Goal: Task Accomplishment & Management: Complete application form

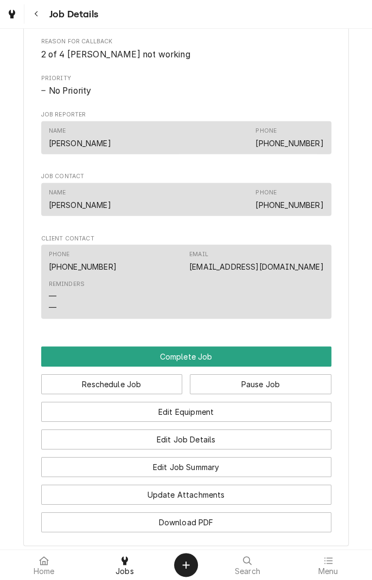
scroll to position [810, 0]
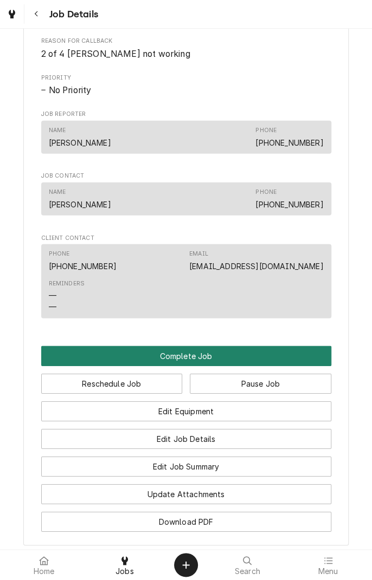
click at [217, 358] on button "Complete Job" at bounding box center [186, 356] width 290 height 20
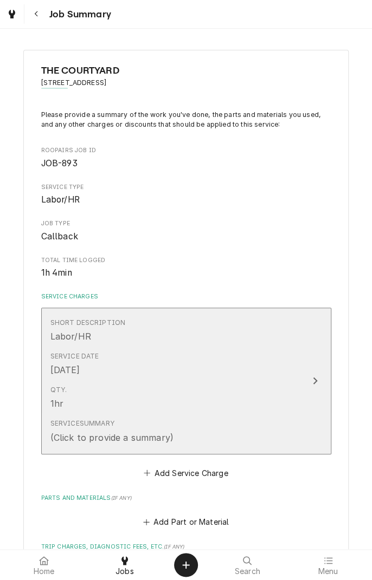
click at [311, 379] on div "Update Line Item" at bounding box center [315, 380] width 14 height 13
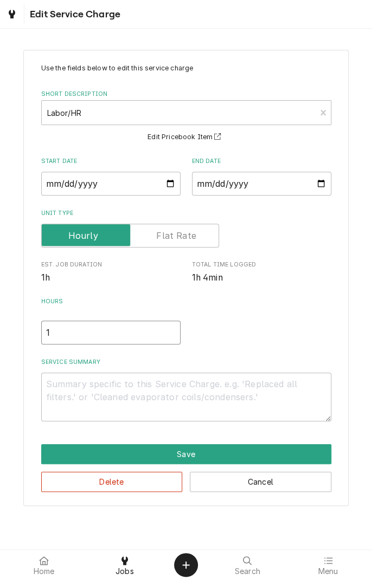
click at [79, 334] on input "1" at bounding box center [110, 333] width 139 height 24
type textarea "x"
type input "1.5"
type textarea "x"
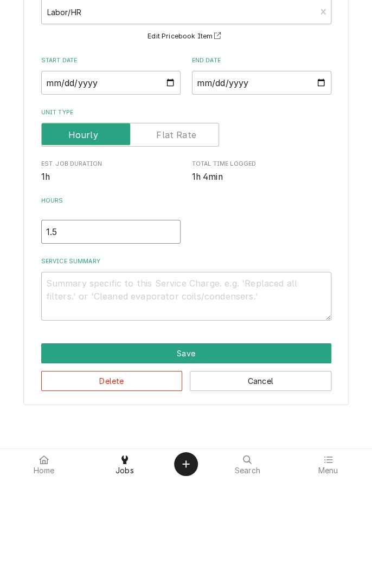
type input "1.5"
click at [159, 382] on textarea "Service Summary" at bounding box center [186, 397] width 290 height 49
type textarea "x"
type textarea "R"
type textarea "x"
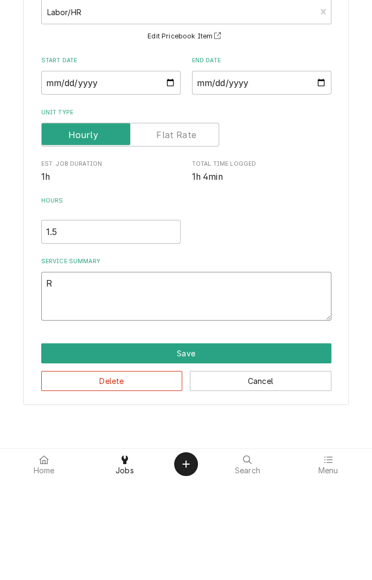
type textarea "Re"
type textarea "x"
type textarea "Rep"
type textarea "x"
type textarea "Repl"
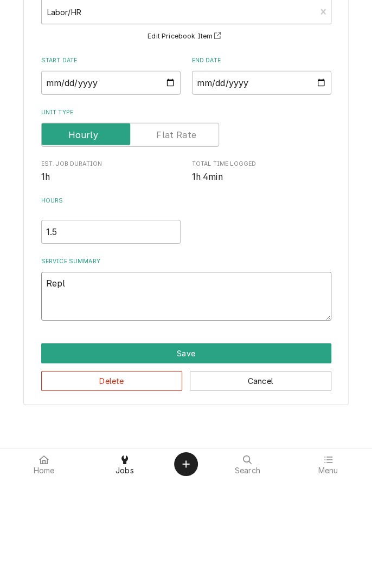
type textarea "x"
type textarea "Repla"
type textarea "x"
type textarea "Replac"
type textarea "x"
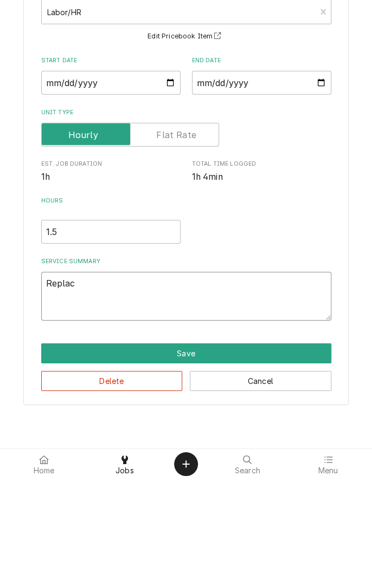
type textarea "Replace"
type textarea "x"
type textarea "Replaced"
type textarea "x"
type textarea "Replaced"
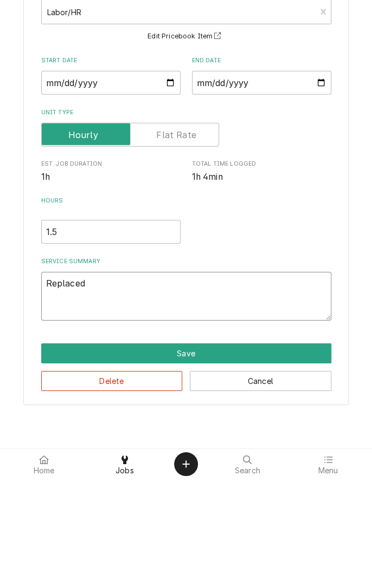
type textarea "x"
type textarea "Replaced #"
type textarea "x"
type textarea "Replaced ##"
type textarea "x"
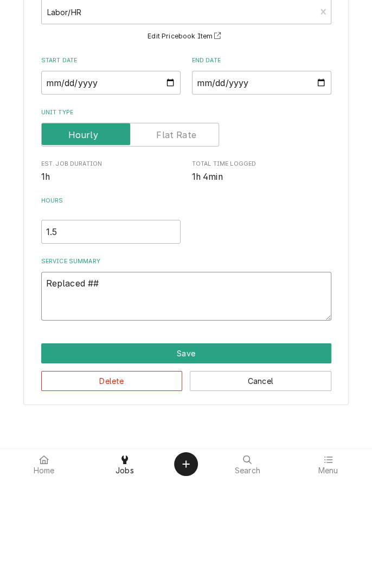
type textarea "Replaced #"
type textarea "x"
type textarea "Replaced #1"
type textarea "x"
type textarea "Replaced #1"
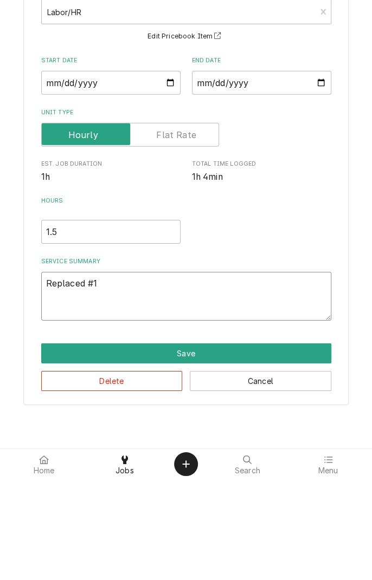
type textarea "x"
type textarea "Replaced #1 a"
type textarea "x"
type textarea "Replaced #1 an"
type textarea "x"
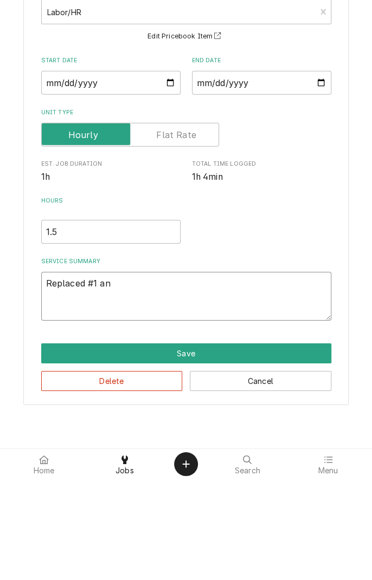
type textarea "Replaced #1 and"
type textarea "x"
type textarea "Replaced #1 and"
type textarea "x"
type textarea "Replaced #1 and #"
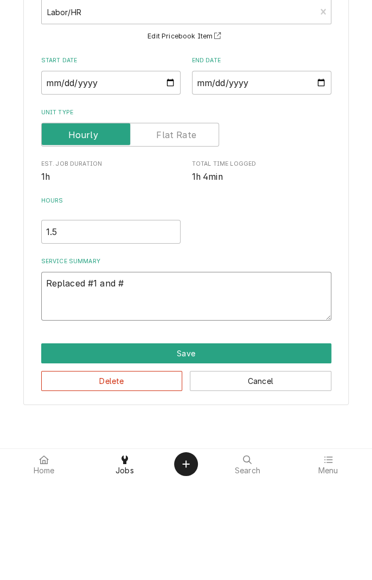
type textarea "x"
type textarea "Replaced #1 and #5"
type textarea "x"
type textarea "Replaced #1 and #5 w"
type textarea "x"
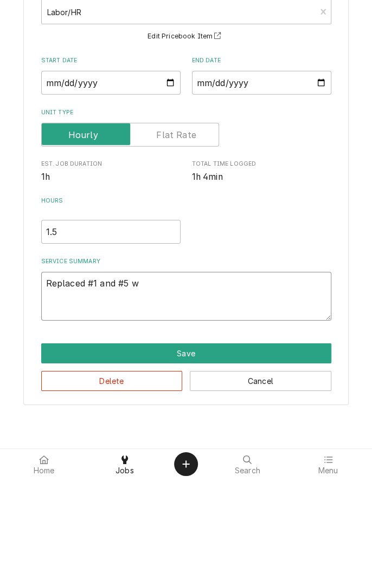
type textarea "Replaced #1 and #5 we"
type textarea "x"
type textarea "Replaced #1 and #5 wel"
type textarea "x"
type textarea "Replaced #1 and #5 well"
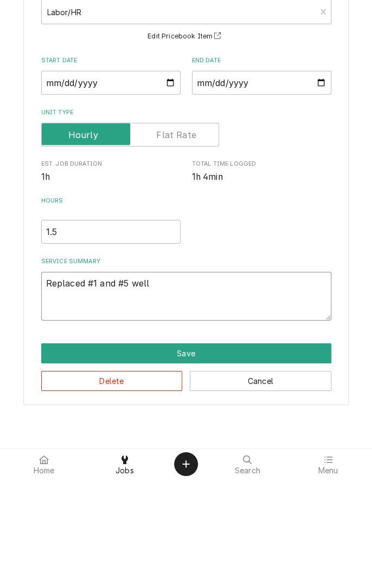
type textarea "x"
type textarea "Replaced #1 and #5 well"
type textarea "x"
type textarea "Replaced #1 and #5 well t"
type textarea "x"
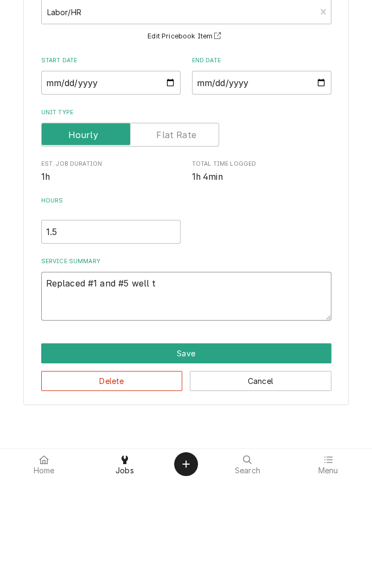
type textarea "Replaced #1 and #5 well th"
type textarea "x"
type textarea "Replaced #1 and #5 well the"
type textarea "x"
type textarea "Replaced #1 and #5 well ther"
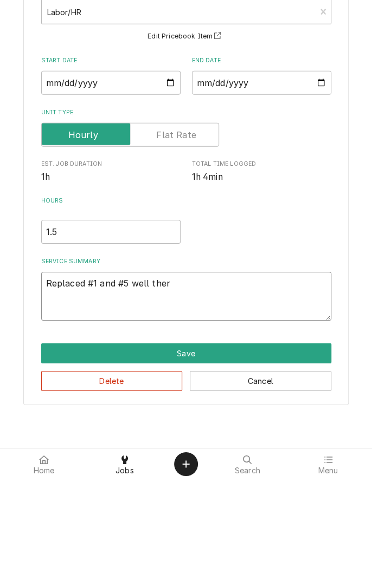
type textarea "x"
type textarea "Replaced #1 and #5 well therm"
type textarea "x"
type textarea "Replaced #1 and #5 well thermostat"
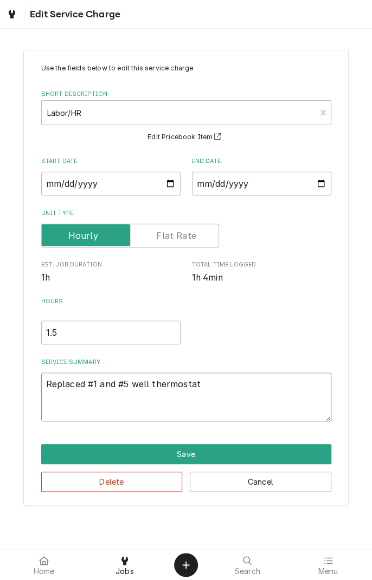
click at [207, 387] on textarea "Replaced #1 and #5 well thermostat" at bounding box center [186, 397] width 290 height 49
type textarea "x"
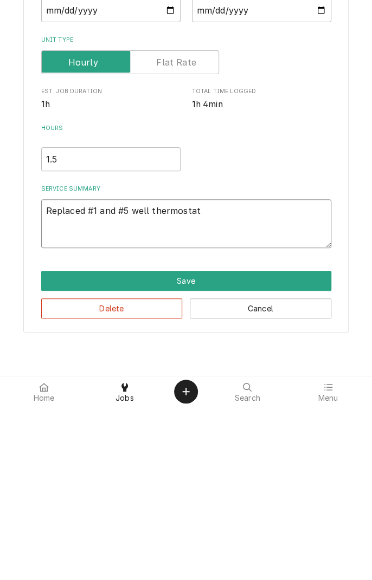
type textarea "Replaced #1 and #5 well thermostat ."
type textarea "x"
type textarea "Replaced #1 and #5 well thermostat ."
type textarea "x"
type textarea "Replaced #1 and #5 well thermostat . V"
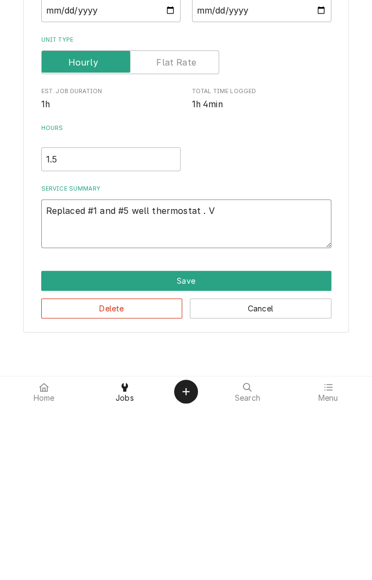
type textarea "x"
type textarea "Replaced #1 and #5 well thermostat . Ve"
type textarea "x"
type textarea "Replaced #1 and #5 well thermostat . Ver"
type textarea "x"
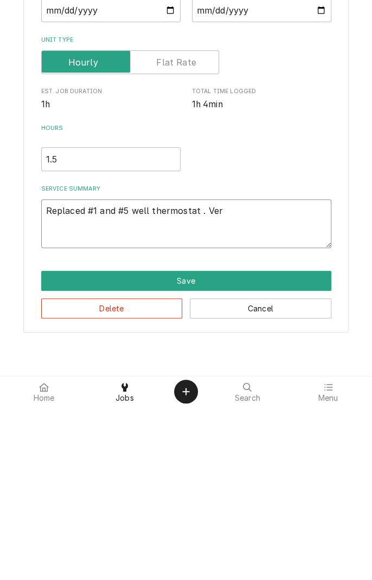
type textarea "Replaced #1 and #5 well thermostat . Verified"
type textarea "x"
type textarea "Replaced #1 and #5 well thermostat . Verified e"
type textarea "x"
type textarea "Replaced #1 and #5 well thermostat . Verified el"
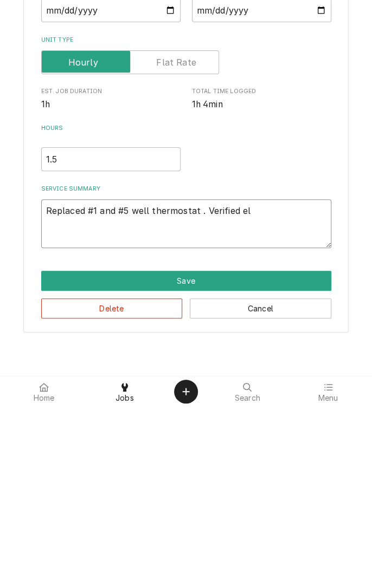
type textarea "x"
type textarea "Replaced #1 and #5 well thermostat . Verified ele"
type textarea "x"
type textarea "Replaced #1 and #5 well thermostat . Verified element"
type textarea "x"
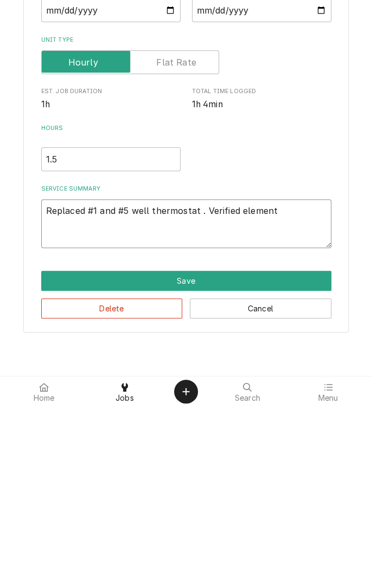
type textarea "Replaced #1 and #5 well thermostat . Verified element h"
type textarea "x"
type textarea "Replaced #1 and #5 well thermostat . Verified element he"
type textarea "x"
type textarea "Replaced #1 and #5 well thermostat . Verified element hea"
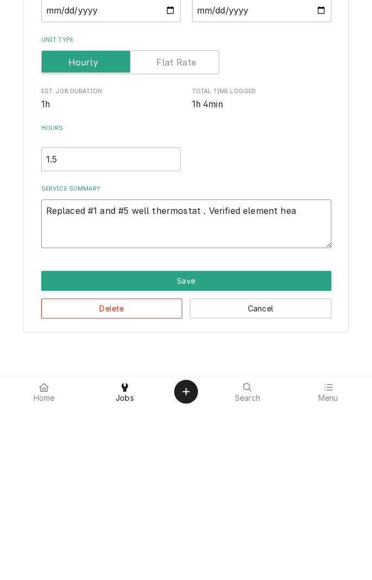
type textarea "x"
type textarea "Replaced #1 and #5 well thermostat . Verified element heat"
type textarea "x"
type textarea "Replaced #1 and #5 well thermostat . Verified element heati"
type textarea "x"
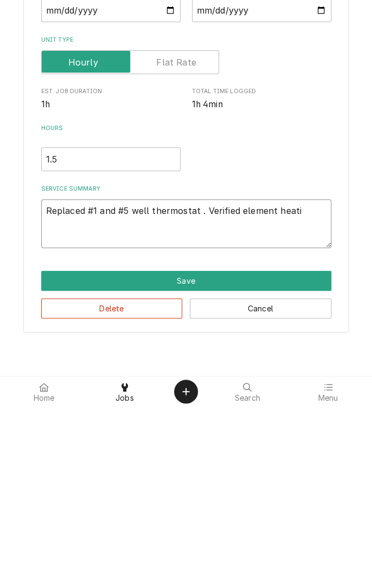
type textarea "Replaced #1 and #5 well thermostat . Verified element heatin"
type textarea "x"
type textarea "Replaced #1 and #5 well thermostat . Verified element heating"
type textarea "x"
type textarea "Replaced #1 and #5 well thermostat . Verified element heating."
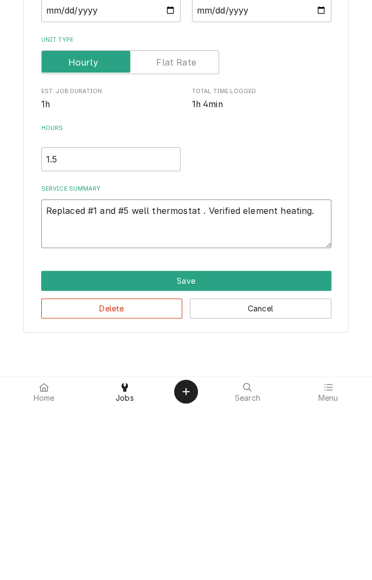
type textarea "x"
type textarea "Replaced #1 and #5 well thermostat . Verified element heating."
type textarea "x"
type textarea "Replaced #1 and #5 well thermostat . Verified element heating. R"
type textarea "x"
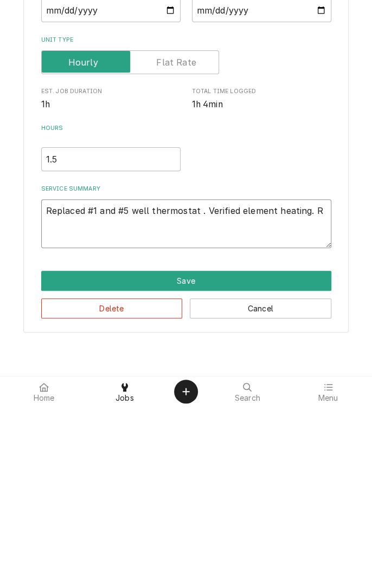
type textarea "Replaced #1 and #5 well thermostat . Verified element heating. Re"
type textarea "x"
type textarea "Replaced #1 and #5 well thermostat . Verified element heating. Rep"
type textarea "x"
type textarea "Replaced #1 and #5 well thermostat . Verified element heating. Repl"
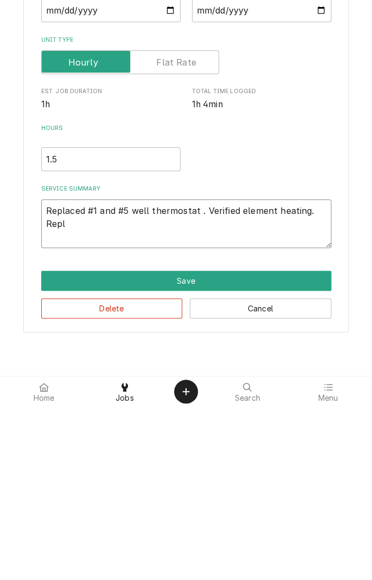
type textarea "x"
type textarea "Replaced #1 and #5 well thermostat . Verified element heating. Repla"
type textarea "x"
type textarea "Replaced #1 and #5 well thermostat . Verified element heating. Replac"
type textarea "x"
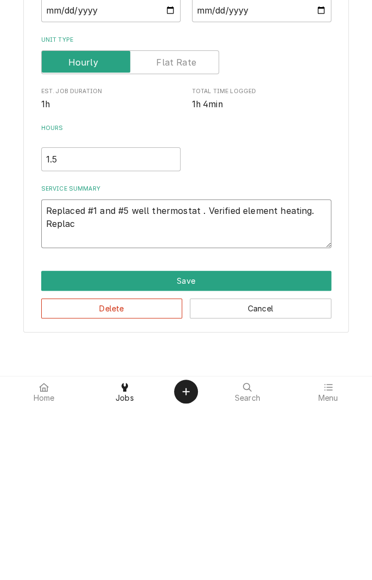
type textarea "Replaced #1 and #5 well thermostat . Verified element heating. Replace"
type textarea "x"
type textarea "Replaced #1 and #5 well thermostat . Verified element heating. Replaced"
type textarea "x"
type textarea "Replaced #1 and #5 well thermostat . Verified element heating. Replaced"
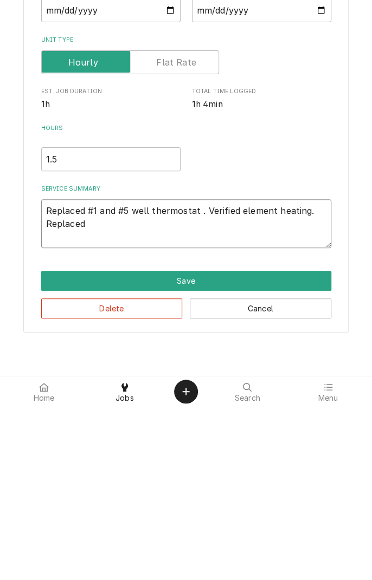
type textarea "x"
type textarea "Replaced #1 and #5 well thermostat . Verified element heating. Replaced p"
type textarea "x"
type textarea "Replaced #1 and #5 well thermostat . Verified element heating. Replaced po"
type textarea "x"
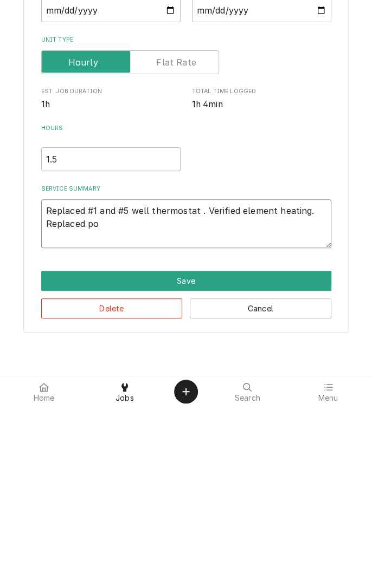
type textarea "Replaced #1 and #5 well thermostat . Verified element heating. Replaced pow"
type textarea "x"
type textarea "Replaced #1 and #5 well thermostat . Verified element heating. Replaced powe"
type textarea "x"
type textarea "Replaced #1 and #5 well thermostat . Verified element heating. Replaced power"
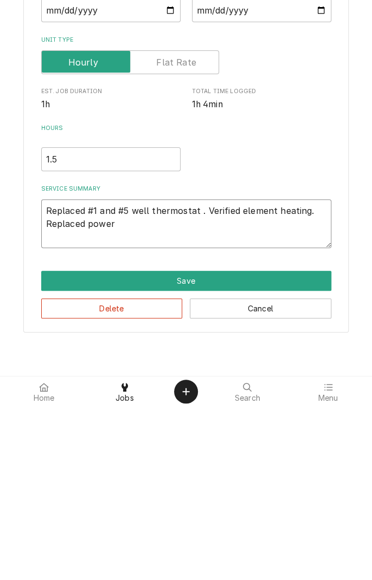
type textarea "x"
type textarea "Replaced #1 and #5 well thermostat . Verified element heating. Replaced power"
type textarea "x"
type textarea "Replaced #1 and #5 well thermostat . Verified element heating. Replaced power a"
type textarea "x"
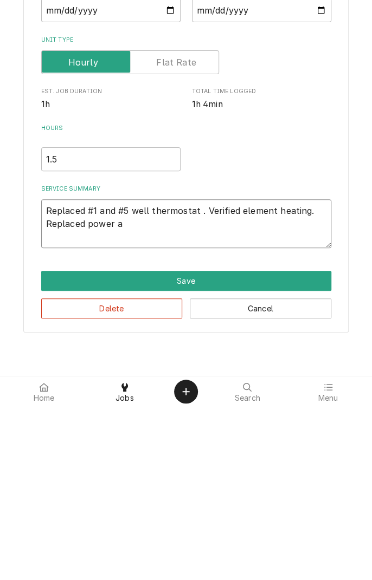
type textarea "Replaced #1 and #5 well thermostat . Verified element heating. Replaced power av"
type textarea "x"
type textarea "Replaced #1 and #5 well thermostat . Verified element heating. Replaced power a…"
type textarea "x"
type textarea "Replaced #1 and #5 well thermostat . Verified element heating. Replaced power a…"
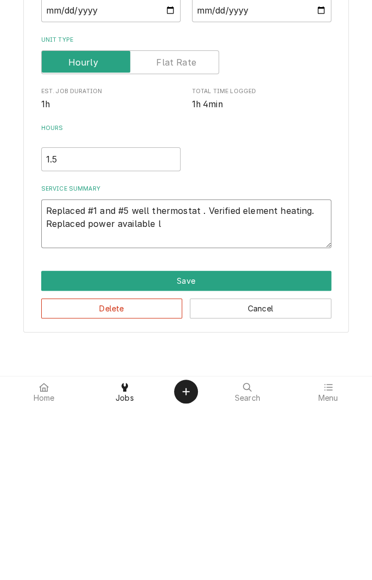
type textarea "x"
type textarea "Replaced #1 and #5 well thermostat . Verified element heating. Replaced power a…"
type textarea "x"
type textarea "Replaced #1 and #5 well thermostat . Verified element heating. Replaced power a…"
type textarea "x"
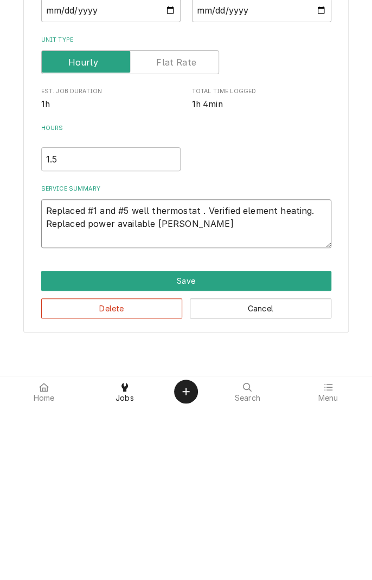
type textarea "Replaced #1 and #5 well thermostat . Verified element heating. Replaced power a…"
type textarea "x"
type textarea "Replaced #1 and #5 well thermostat . Verified element heating. Replaced power a…"
type textarea "x"
type textarea "Replaced #1 and #5 well thermostat . Verified element heating. Replaced power a…"
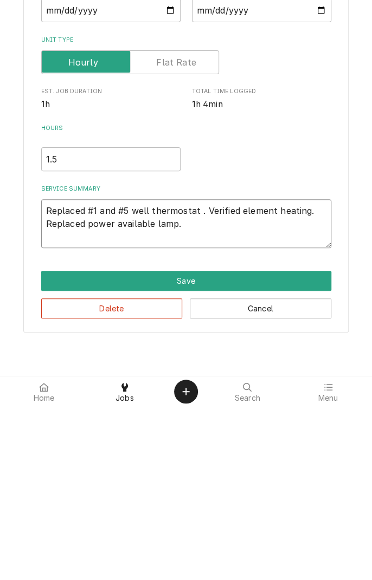
type textarea "x"
type textarea "Replaced #1 and #5 well thermostat . Verified element heating. Replaced power a…"
type textarea "x"
type textarea "Replaced #1 and #5 well thermostat . Verified element heating. Replaced power a…"
type textarea "x"
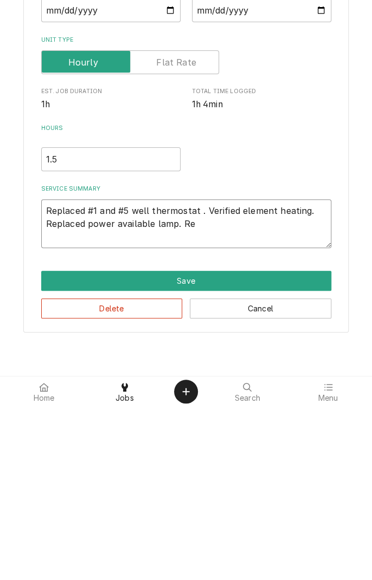
type textarea "Replaced #1 and #5 well thermostat . Verified element heating. Replaced power a…"
type textarea "x"
type textarea "Replaced #1 and #5 well thermostat . Verified element heating. Replaced power a…"
type textarea "x"
type textarea "Replaced #1 and #5 well thermostat . Verified element heating. Replaced power a…"
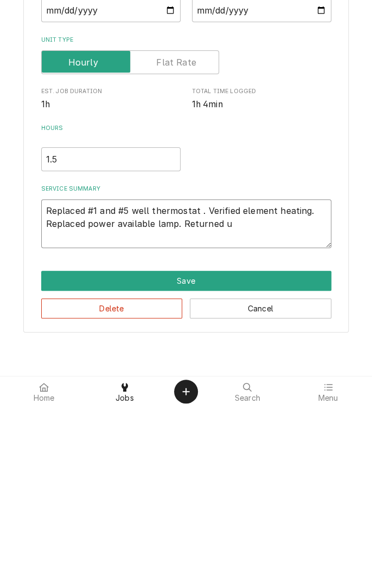
type textarea "x"
type textarea "Replaced #1 and #5 well thermostat . Verified element heating. Replaced power a…"
type textarea "x"
type textarea "Replaced #1 and #5 well thermostat . Verified element heating. Replaced power a…"
type textarea "x"
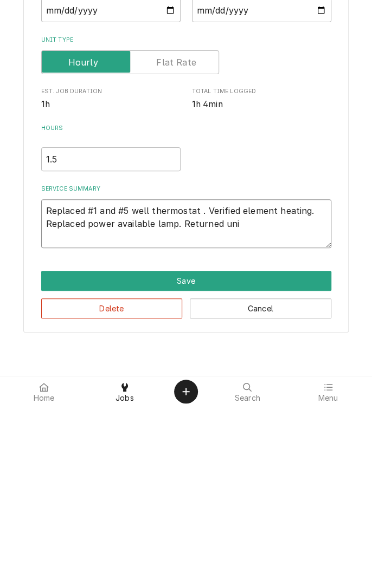
type textarea "Replaced #1 and #5 well thermostat . Verified element heating. Replaced power a…"
type textarea "x"
type textarea "Replaced #1 and #5 well thermostat . Verified element heating. Replaced power a…"
type textarea "x"
type textarea "Replaced #1 and #5 well thermostat . Verified element heating. Replaced power a…"
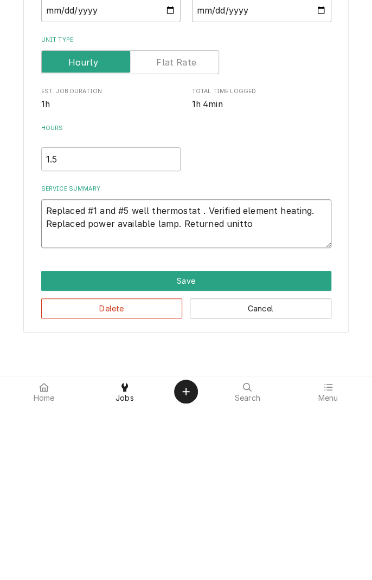
type textarea "x"
type textarea "Replaced #1 and #5 well thermostat . Verified element heating. Replaced power a…"
type textarea "x"
type textarea "Replaced #1 and #5 well thermostat . Verified element heating. Replaced power a…"
type textarea "x"
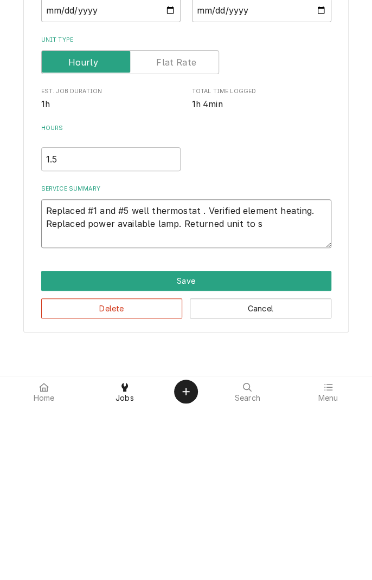
type textarea "Replaced #1 and #5 well thermostat . Verified element heating. Replaced power a…"
type textarea "x"
type textarea "Replaced #1 and #5 well thermostat . Verified element heating. Replaced power a…"
type textarea "x"
type textarea "Replaced #1 and #5 well thermostat . Verified element heating. Replaced power a…"
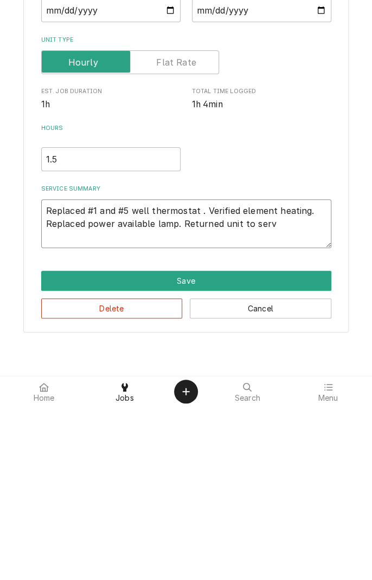
type textarea "x"
type textarea "Replaced #1 and #5 well thermostat . Verified element heating. Replaced power a…"
type textarea "x"
type textarea "Replaced #1 and #5 well thermostat . Verified element heating. Replaced power a…"
type textarea "x"
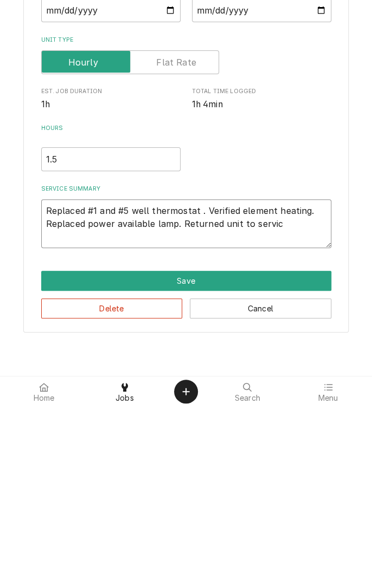
type textarea "Replaced #1 and #5 well thermostat . Verified element heating. Replaced power a…"
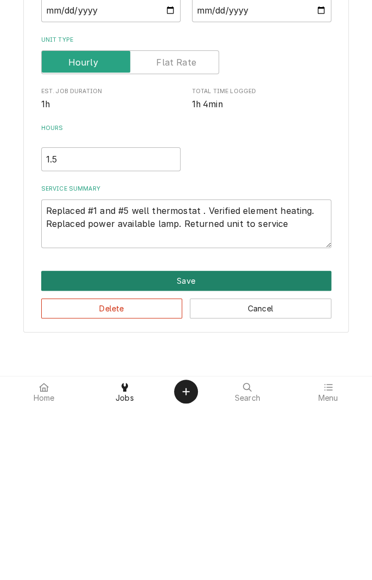
click at [203, 458] on button "Save" at bounding box center [186, 454] width 290 height 20
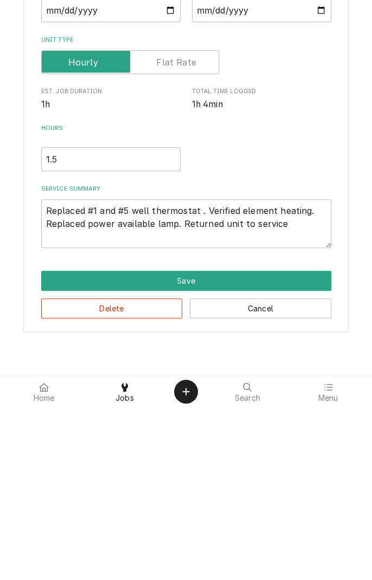
type textarea "x"
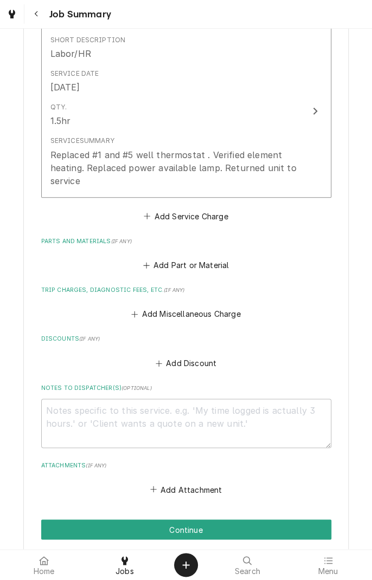
scroll to position [283, 0]
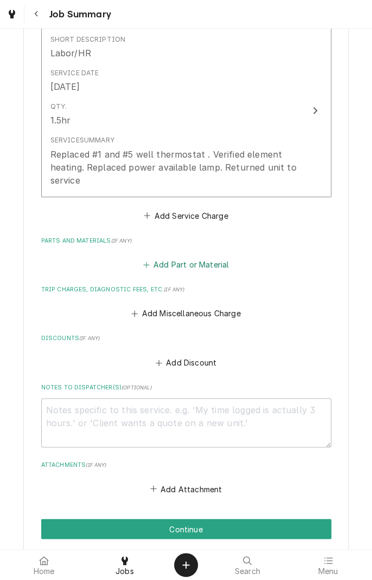
click at [199, 263] on button "Add Part or Material" at bounding box center [185, 264] width 89 height 15
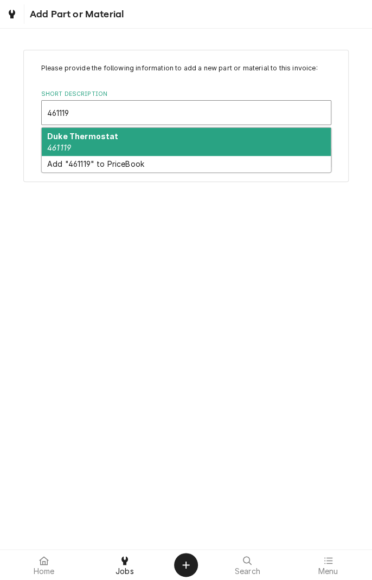
click at [132, 146] on div "Duke Thermostat 461119" at bounding box center [186, 142] width 289 height 28
type input "461119"
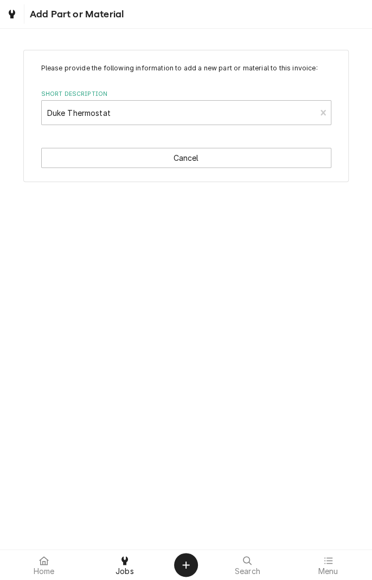
type textarea "x"
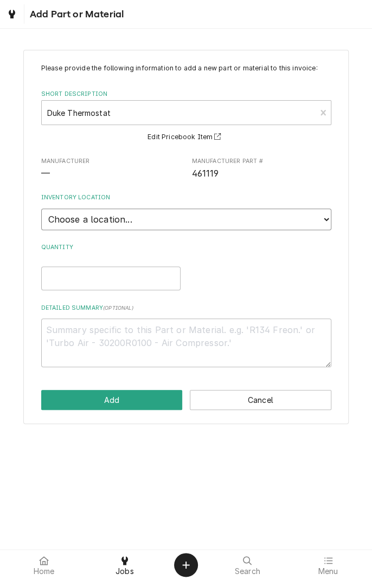
click at [322, 225] on select "Choose a location... Gino's Truck Jason's Truck Skips Service Warehouse" at bounding box center [186, 220] width 290 height 22
select select "171"
click at [41, 209] on select "Choose a location... Gino's Truck Jason's Truck Skips Service Warehouse" at bounding box center [186, 220] width 290 height 22
click at [115, 281] on input "Quantity" at bounding box center [110, 278] width 139 height 24
type textarea "x"
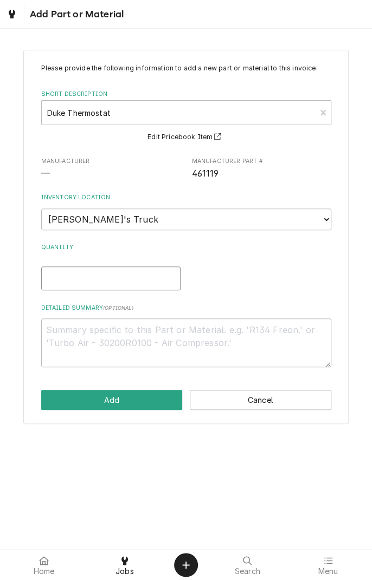
type input "2"
type textarea "x"
type input "2"
click at [214, 335] on textarea "Detailed Summary ( optional )" at bounding box center [186, 342] width 290 height 49
type textarea "x"
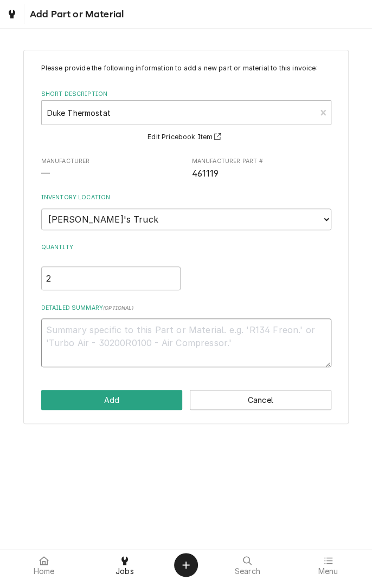
type textarea "T"
type textarea "x"
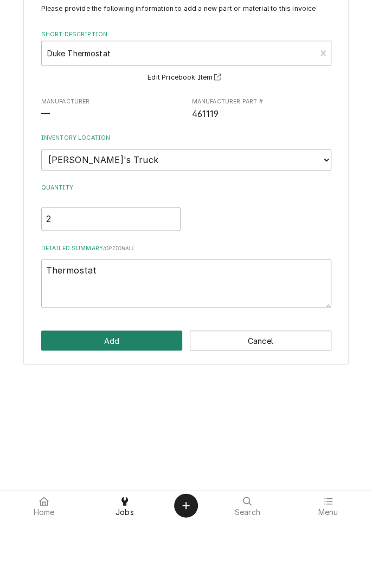
click at [135, 406] on button "Add" at bounding box center [111, 400] width 141 height 20
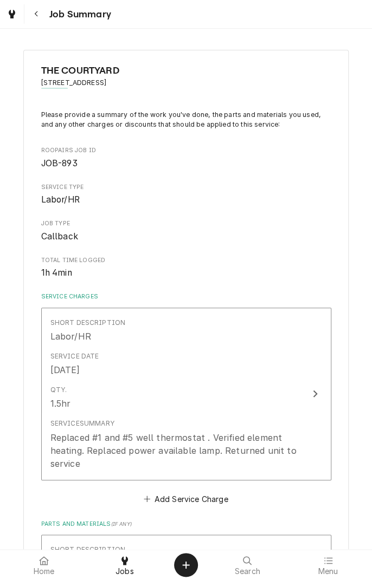
scroll to position [283, 0]
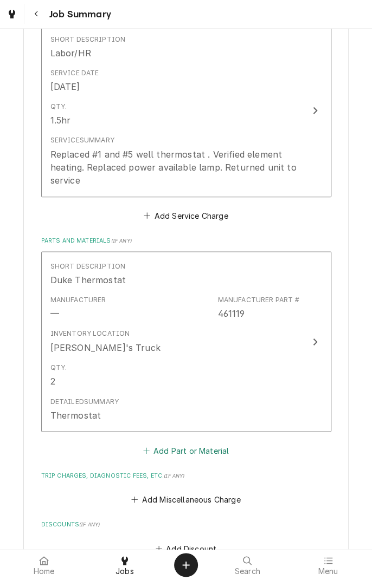
click at [211, 451] on button "Add Part or Material" at bounding box center [185, 450] width 89 height 15
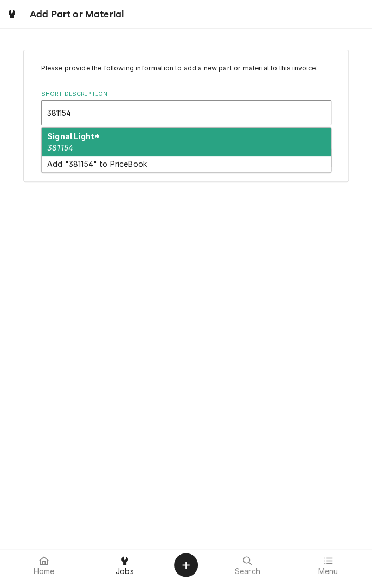
click at [207, 146] on div "Signal Light* 381154" at bounding box center [186, 142] width 289 height 28
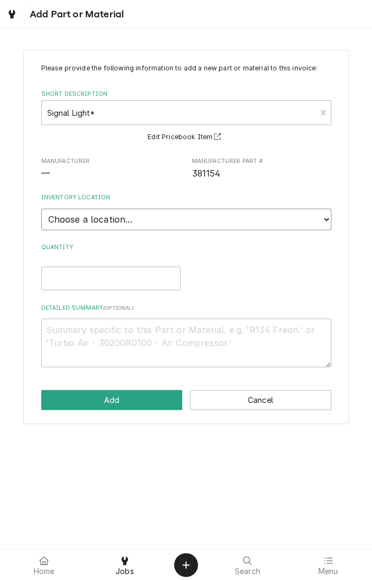
click at [320, 218] on select "Choose a location... Gino's Truck Jason's Truck Skips Service Warehouse" at bounding box center [186, 220] width 290 height 22
click at [41, 209] on select "Choose a location... Gino's Truck Jason's Truck Skips Service Warehouse" at bounding box center [186, 220] width 290 height 22
click at [121, 282] on input "Quantity" at bounding box center [110, 278] width 139 height 24
click at [178, 334] on textarea "Detailed Summary ( optional )" at bounding box center [186, 342] width 290 height 49
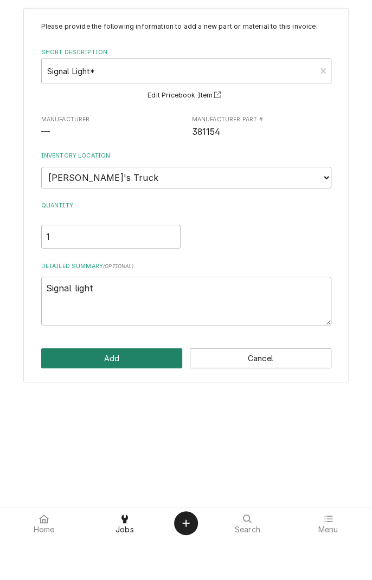
click at [141, 401] on button "Add" at bounding box center [111, 400] width 141 height 20
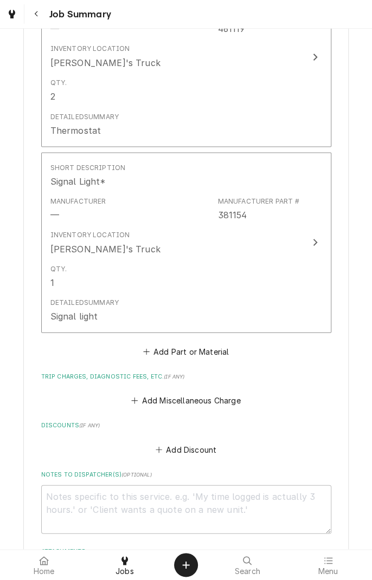
scroll to position [569, 0]
click at [198, 398] on button "Add Miscellaneous Charge" at bounding box center [185, 399] width 113 height 15
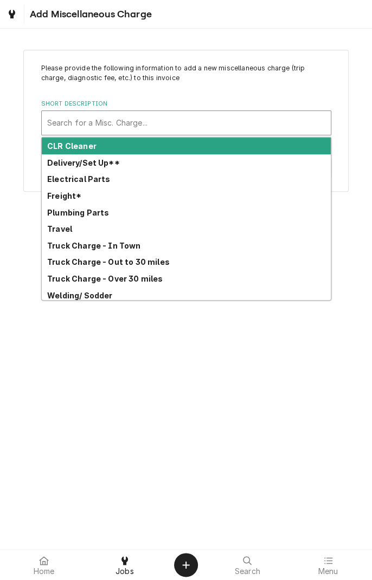
click at [135, 247] on strong "Truck Charge - In Town" at bounding box center [94, 245] width 94 height 9
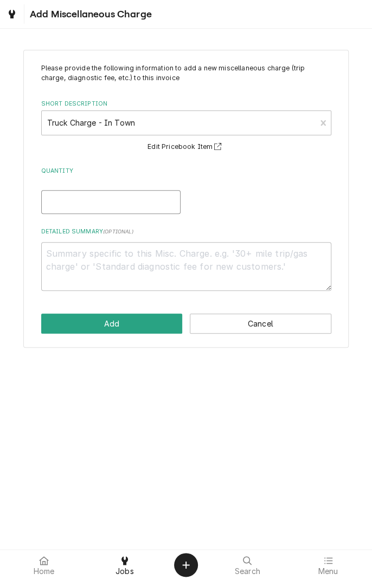
click at [161, 204] on input "Quantity" at bounding box center [110, 202] width 139 height 24
click at [170, 269] on textarea "Detailed Summary ( optional )" at bounding box center [186, 266] width 290 height 49
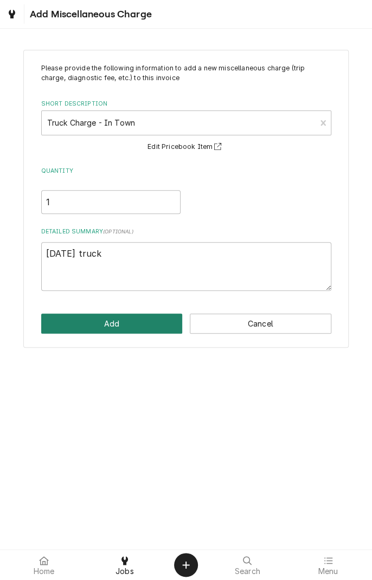
click at [132, 328] on button "Add" at bounding box center [111, 324] width 141 height 20
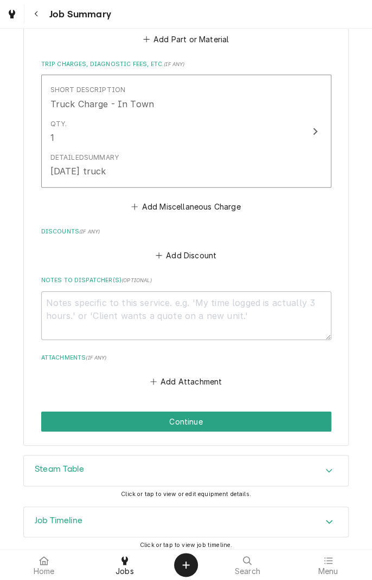
scroll to position [887, 0]
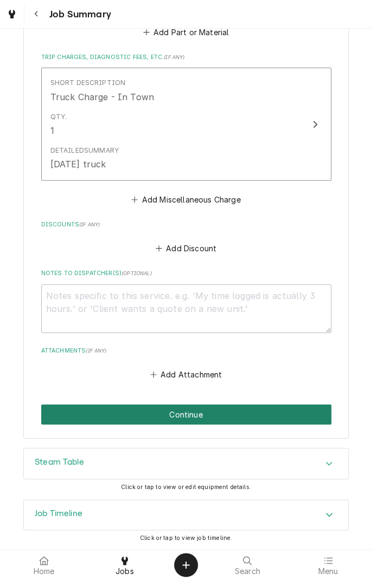
click at [219, 420] on button "Continue" at bounding box center [186, 415] width 290 height 20
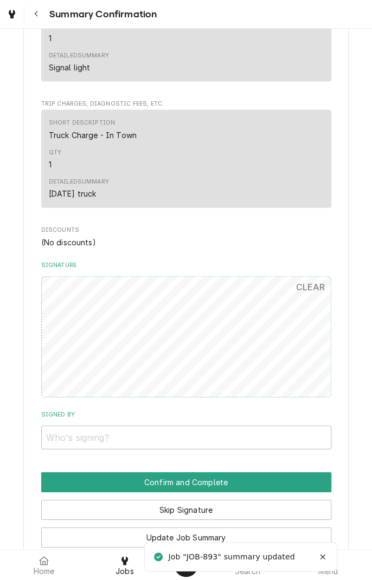
scroll to position [710, 0]
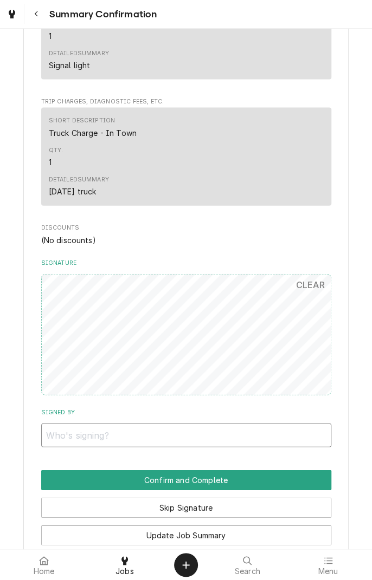
click at [73, 430] on input "Signed By" at bounding box center [186, 436] width 290 height 24
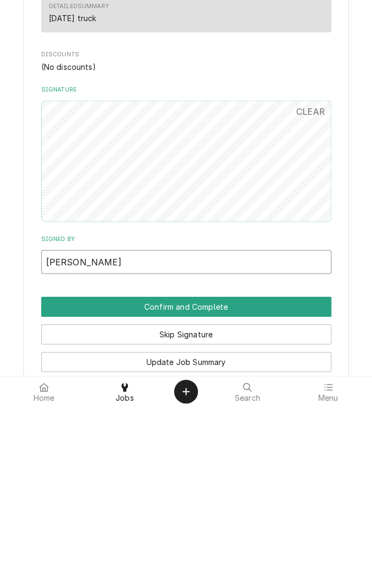
type input "Constance"
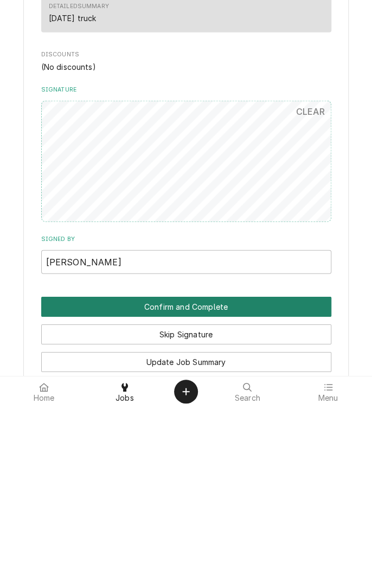
click at [251, 483] on button "Confirm and Complete" at bounding box center [186, 480] width 290 height 20
